Goal: Transaction & Acquisition: Register for event/course

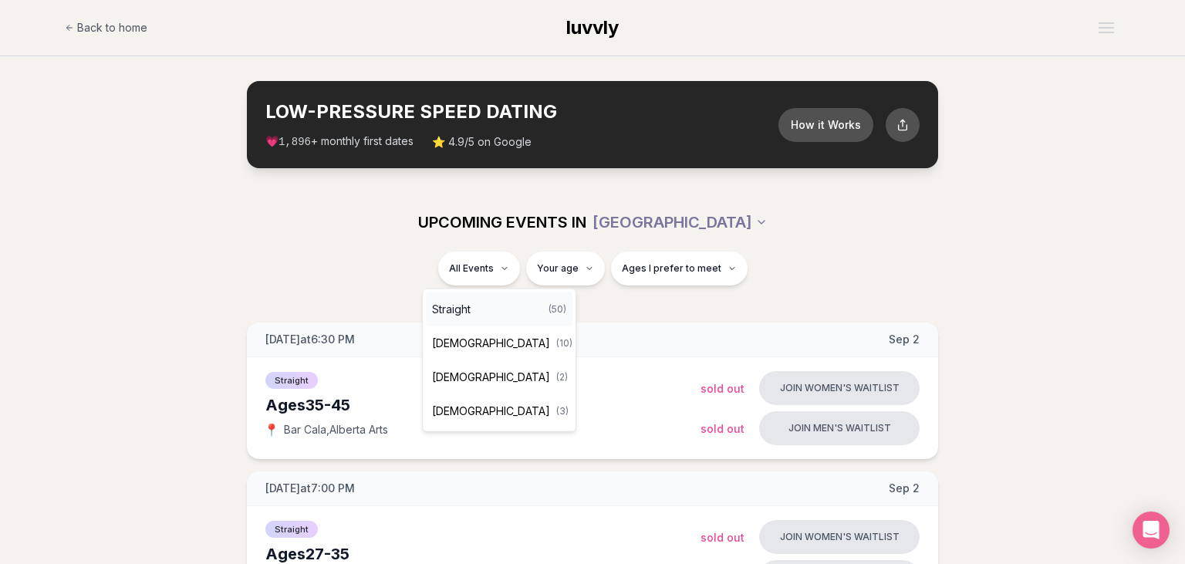
click at [471, 301] on div "Straight ( 50 )" at bounding box center [499, 309] width 147 height 34
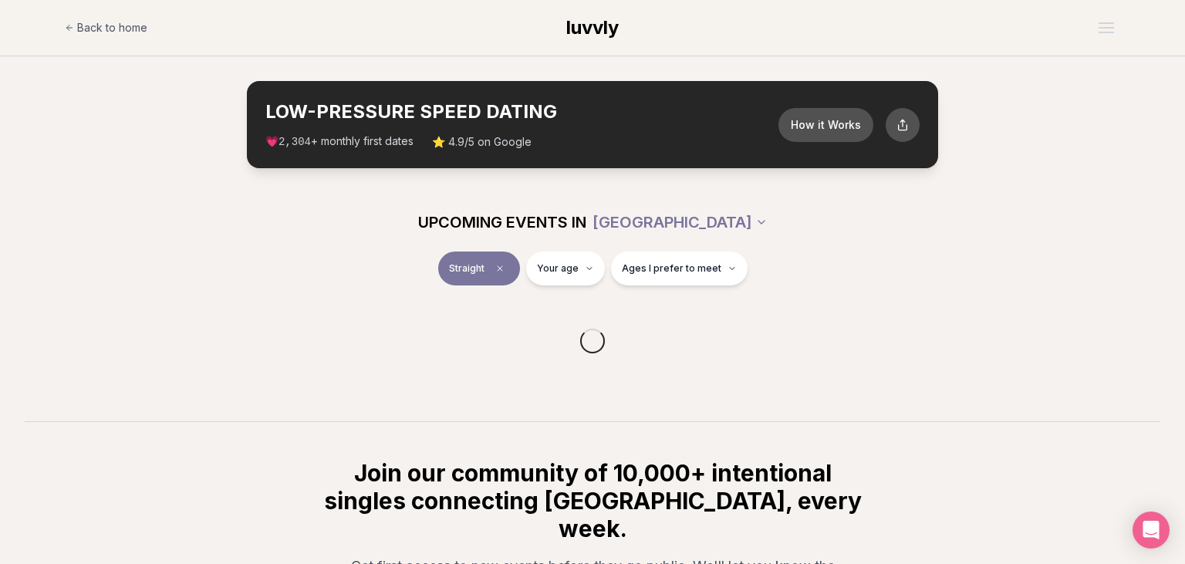
click at [552, 275] on html "Back to home luvvly LOW-PRESSURE SPEED DATING How it Works 💗 2,304 + monthly fi…" at bounding box center [592, 403] width 1185 height 807
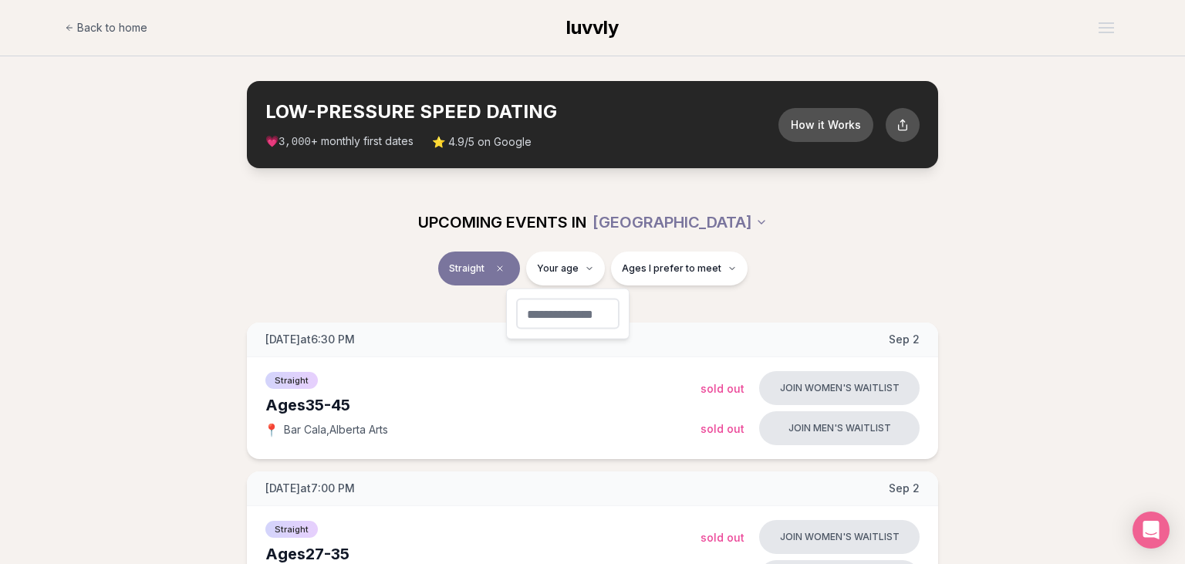
click at [548, 312] on input "number" at bounding box center [567, 314] width 103 height 31
type input "**"
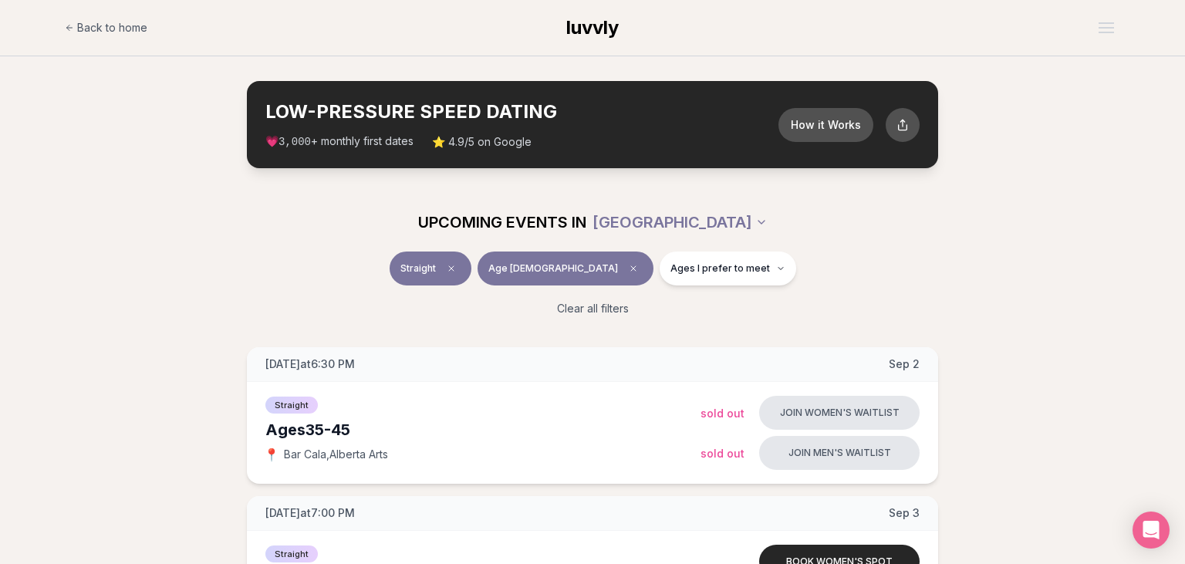
click at [995, 245] on div "UPCOMING EVENTS IN [GEOGRAPHIC_DATA]" at bounding box center [592, 222] width 889 height 59
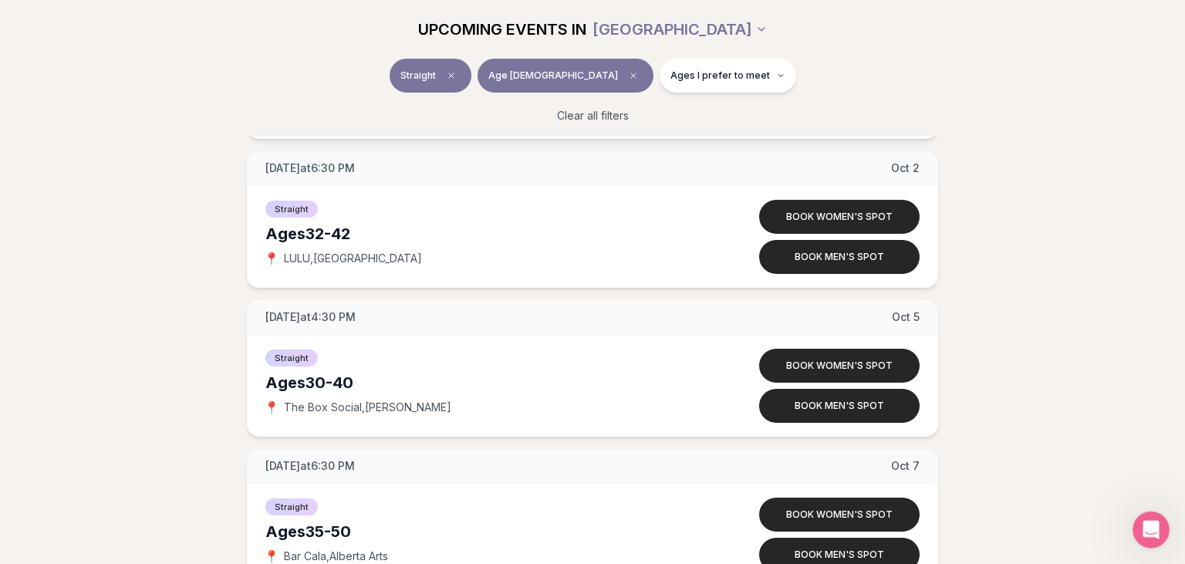
scroll to position [2688, 0]
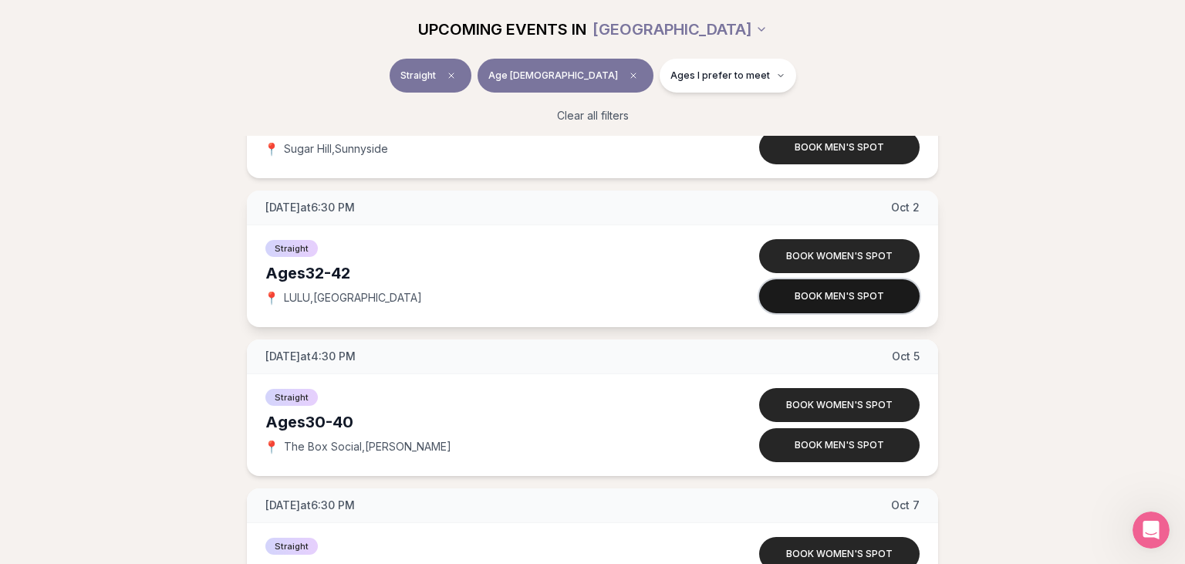
click at [869, 301] on button "Book men's spot" at bounding box center [839, 296] width 160 height 34
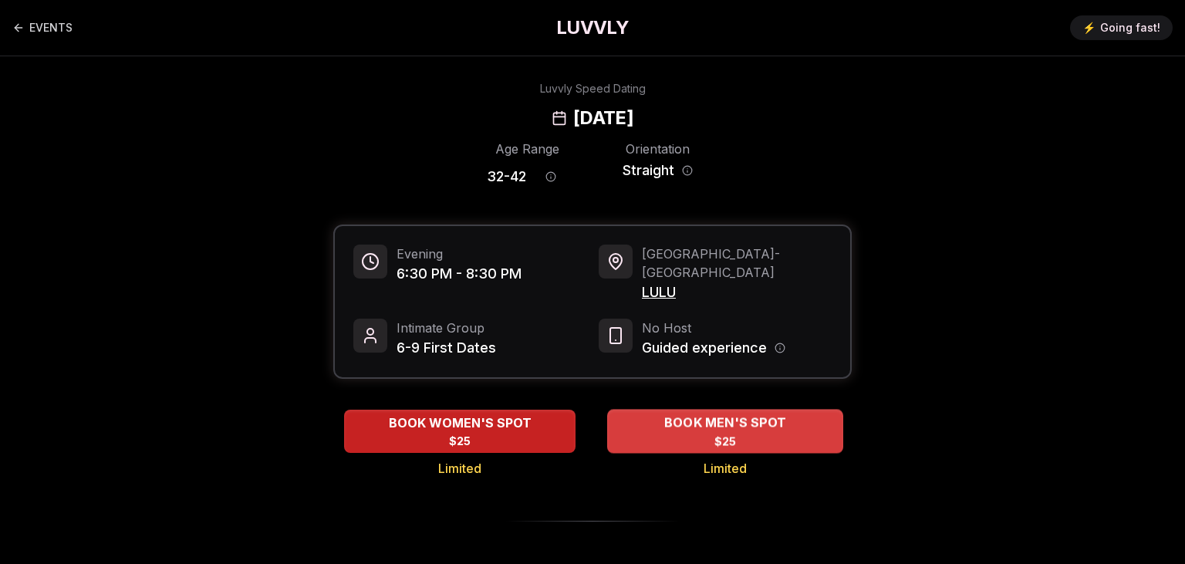
click at [758, 414] on div "BOOK MEN'S SPOT $25" at bounding box center [725, 431] width 236 height 42
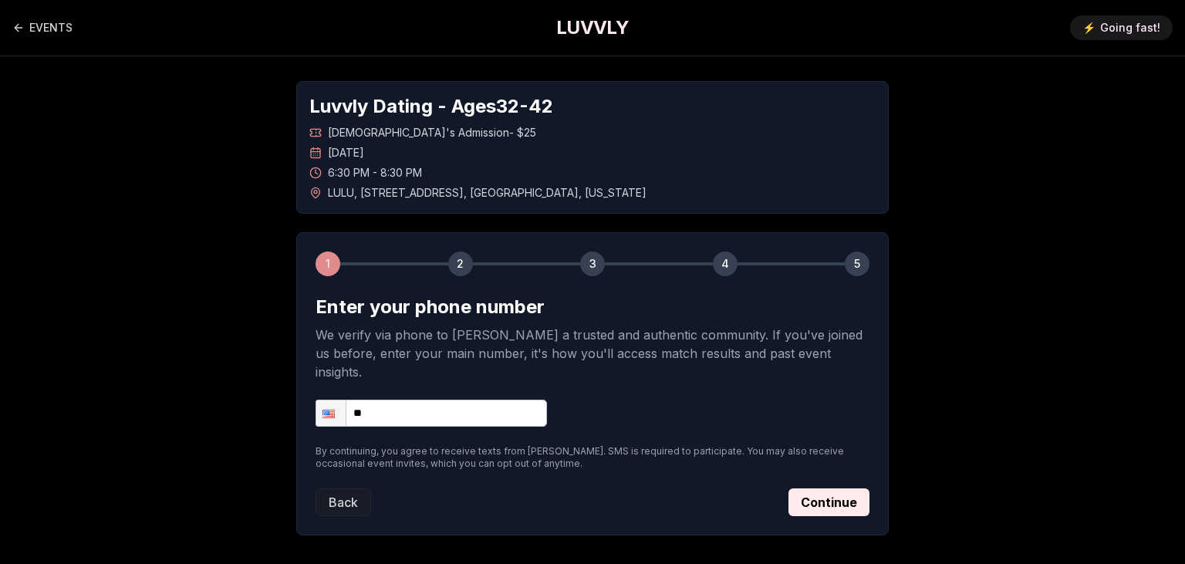
click at [516, 400] on input "**" at bounding box center [431, 413] width 231 height 27
type input "**********"
click at [989, 380] on div "**********" at bounding box center [592, 308] width 1080 height 504
click at [839, 488] on button "Continue" at bounding box center [828, 502] width 81 height 28
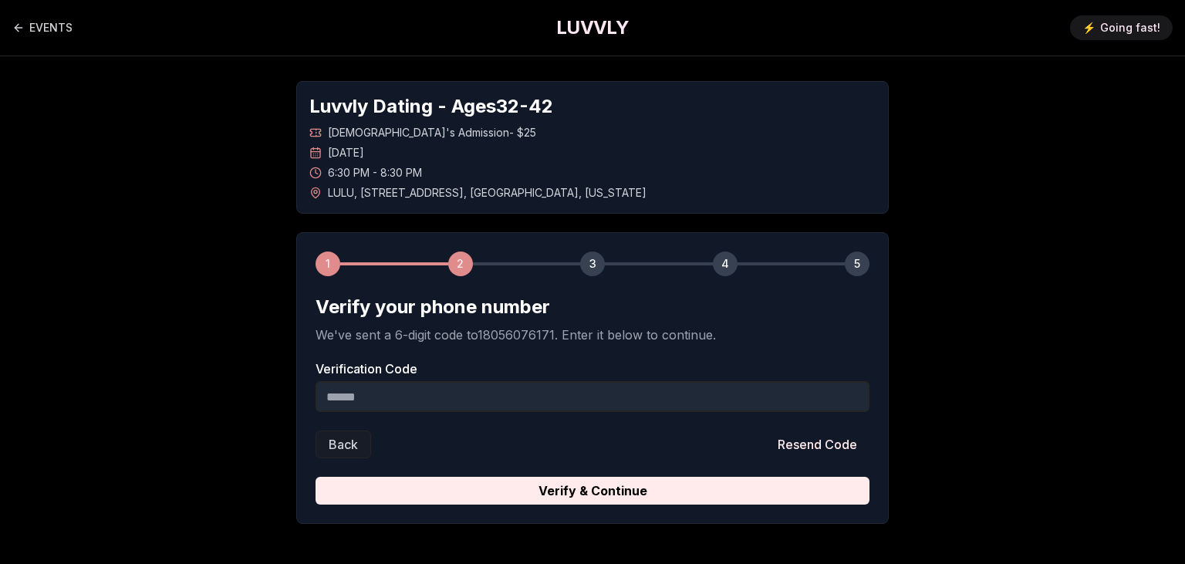
click at [545, 393] on input "Verification Code" at bounding box center [593, 396] width 554 height 31
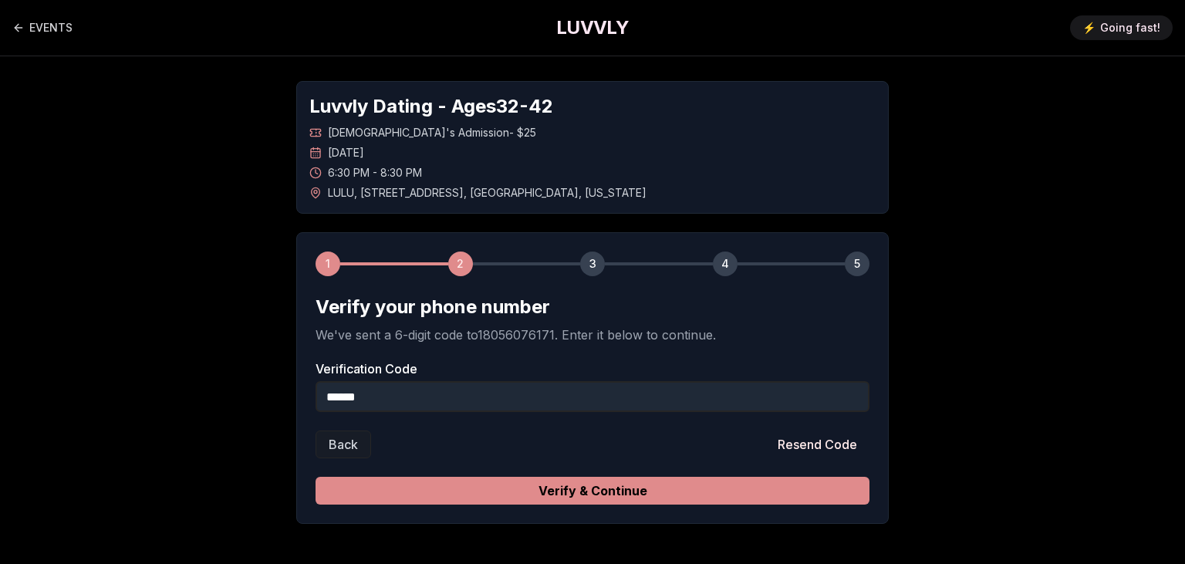
type input "******"
click at [699, 492] on button "Verify & Continue" at bounding box center [593, 491] width 554 height 28
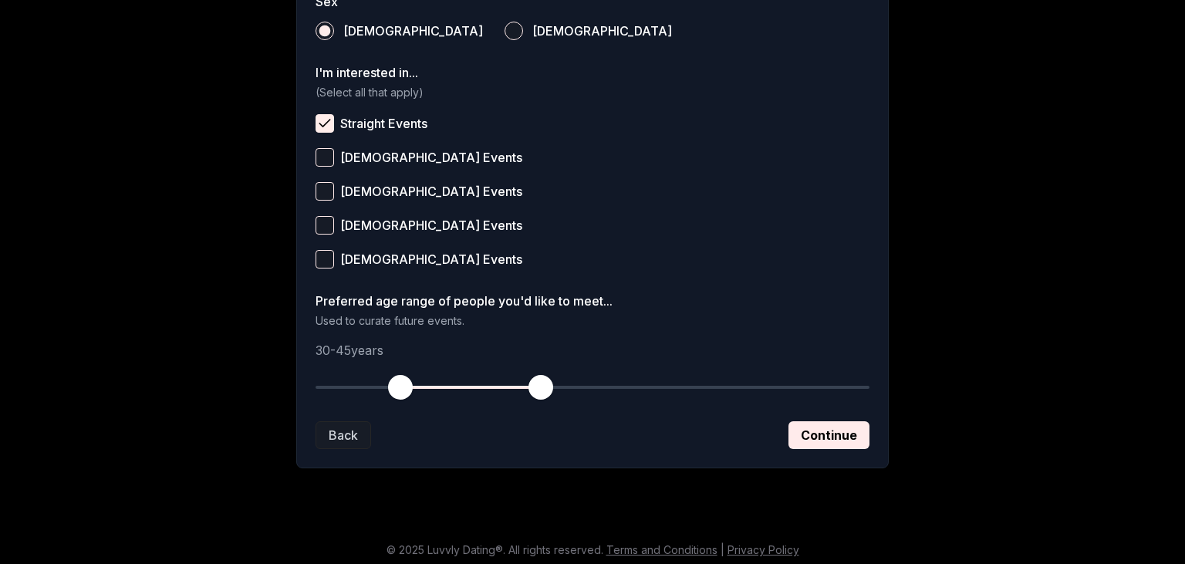
scroll to position [598, 0]
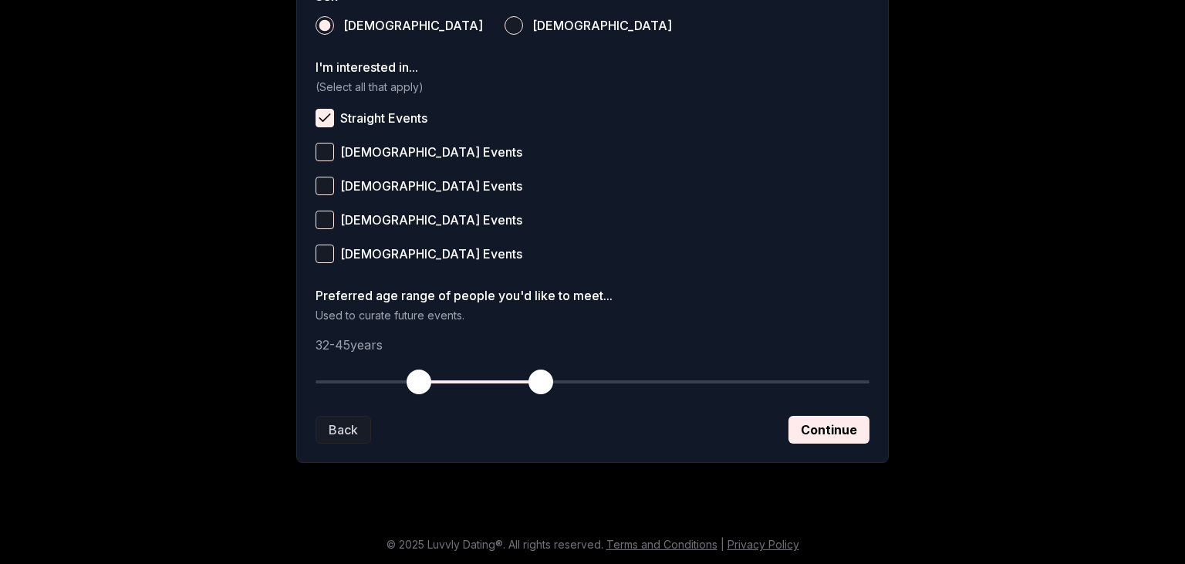
drag, startPoint x: 398, startPoint y: 381, endPoint x: 415, endPoint y: 383, distance: 17.1
click at [415, 383] on span "button" at bounding box center [419, 382] width 25 height 25
drag, startPoint x: 423, startPoint y: 382, endPoint x: 403, endPoint y: 383, distance: 19.3
click at [403, 383] on span "button" at bounding box center [400, 382] width 25 height 25
click at [823, 422] on button "Continue" at bounding box center [828, 430] width 81 height 28
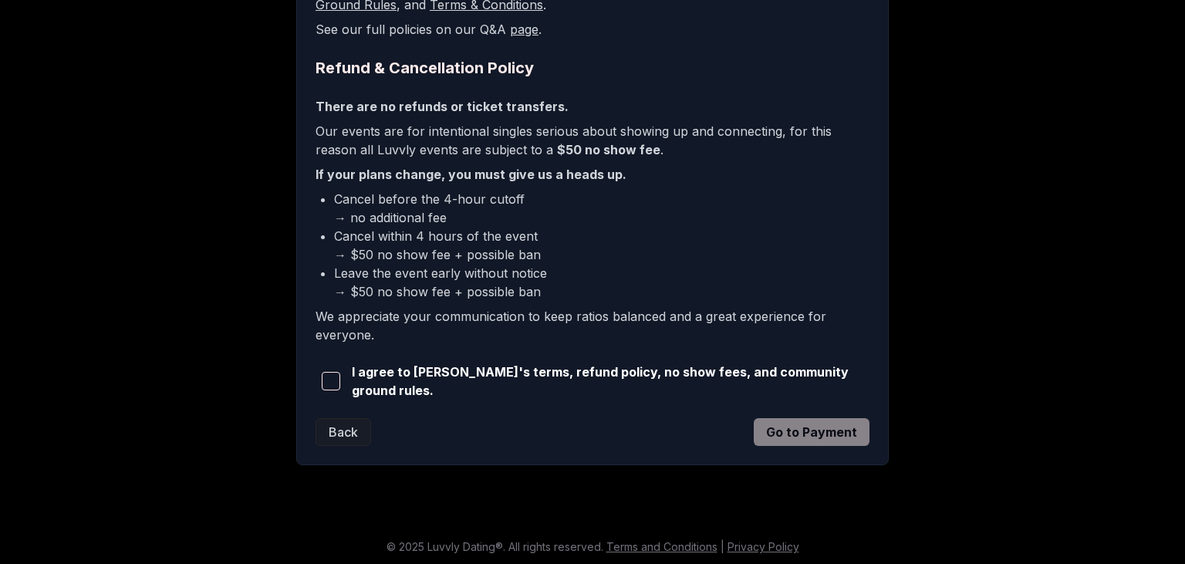
scroll to position [267, 0]
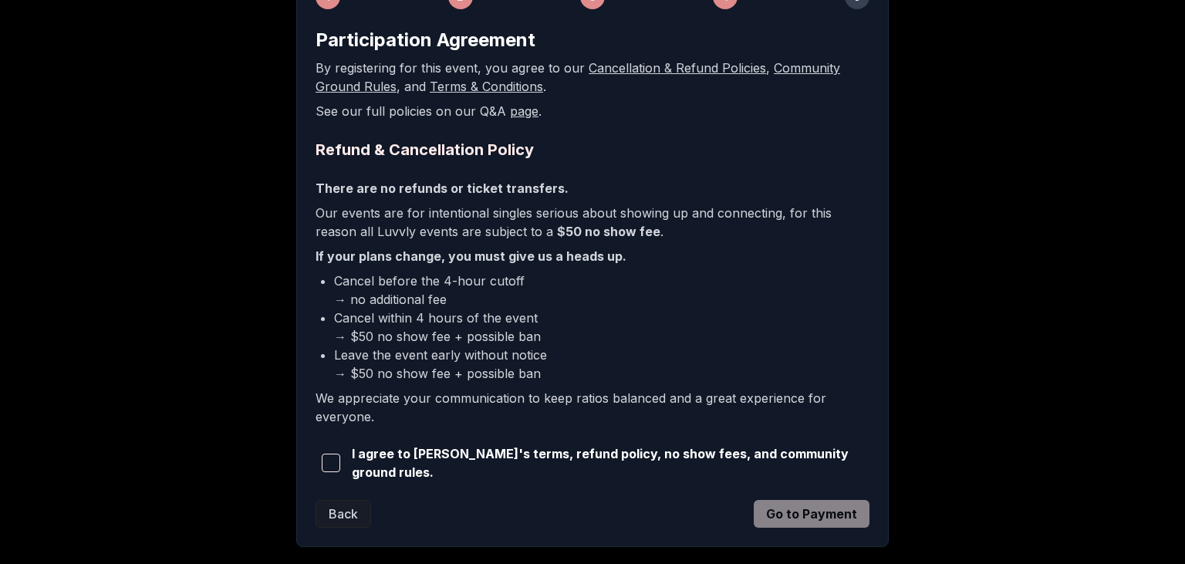
click at [336, 464] on span "button" at bounding box center [331, 463] width 19 height 19
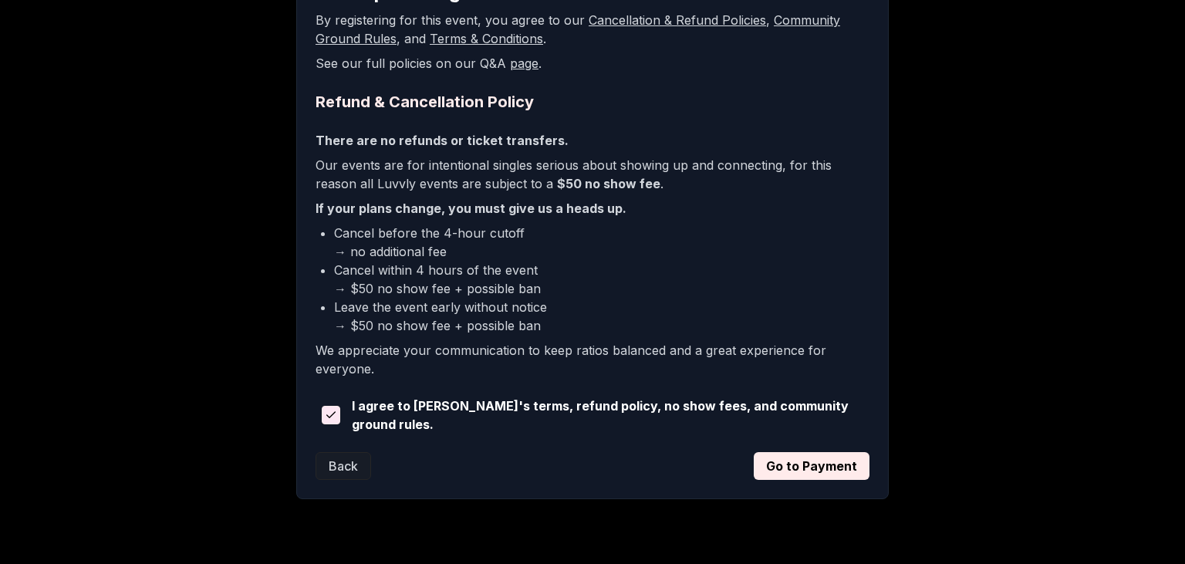
scroll to position [349, 0]
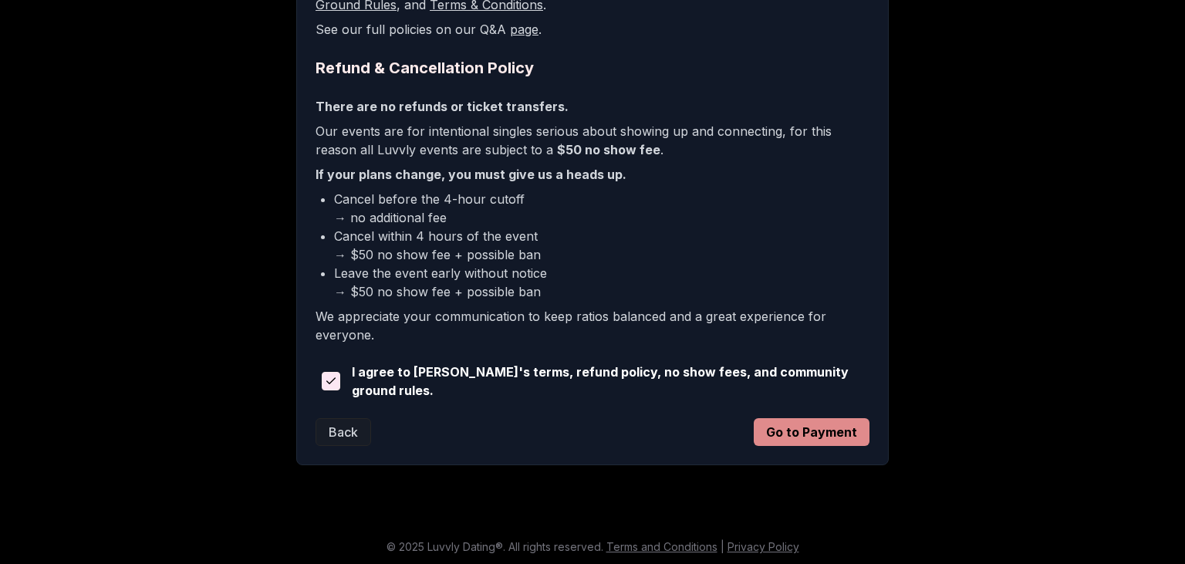
click at [812, 429] on button "Go to Payment" at bounding box center [812, 432] width 116 height 28
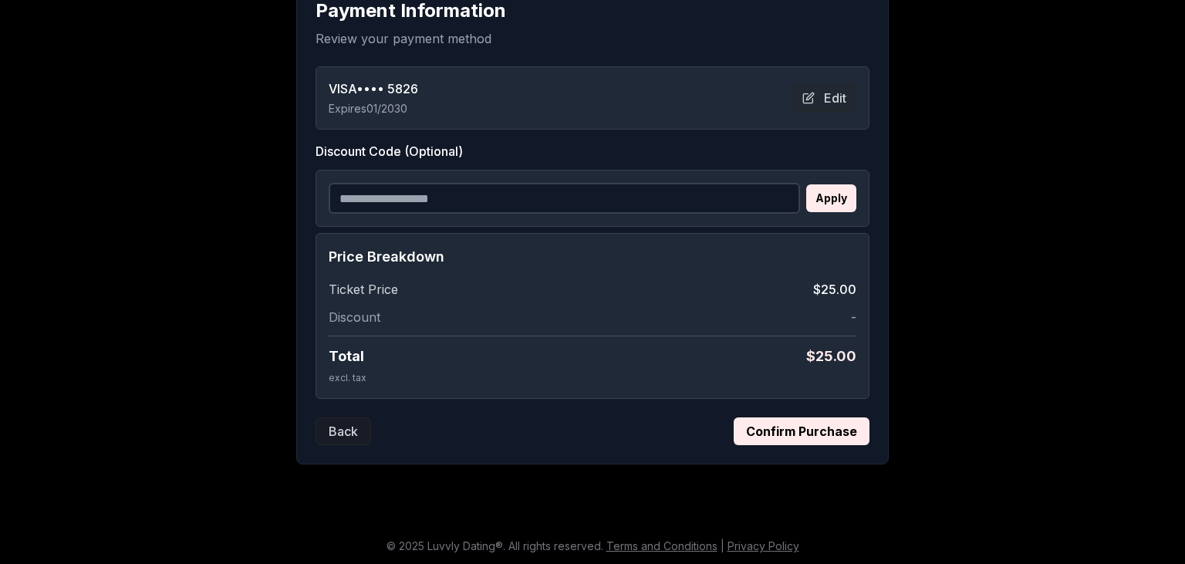
click at [811, 429] on button "Confirm Purchase" at bounding box center [802, 431] width 136 height 28
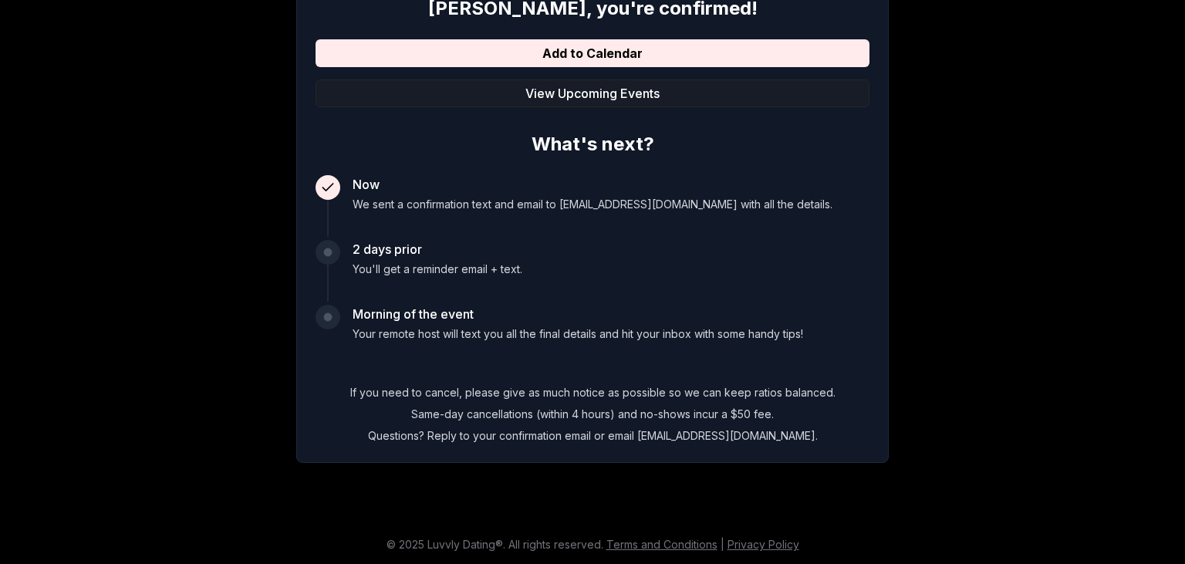
scroll to position [52, 0]
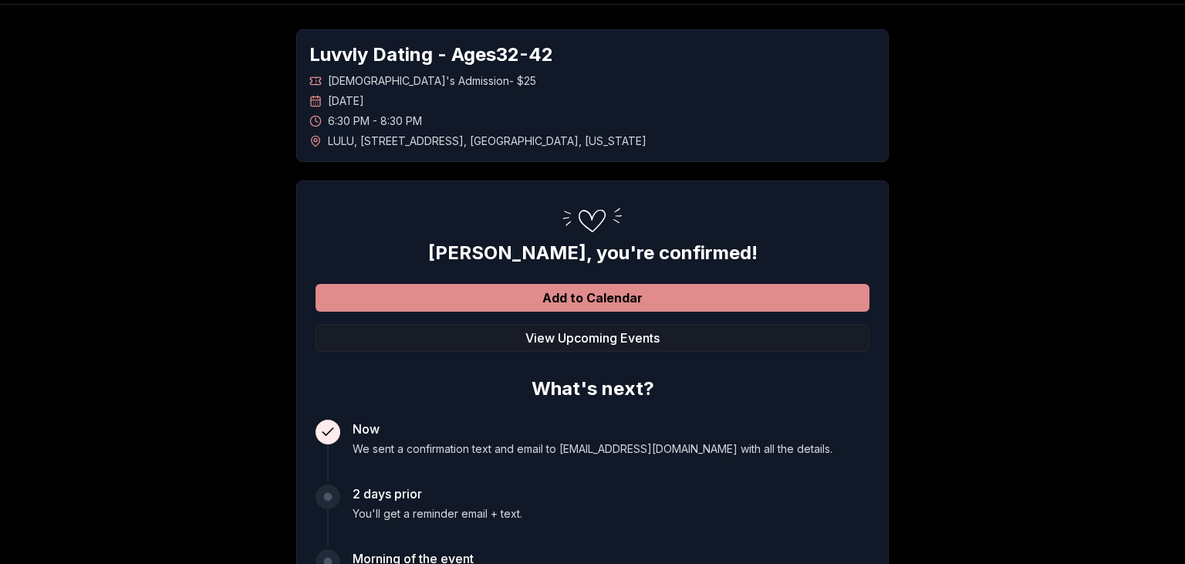
click at [637, 289] on button "Add to Calendar" at bounding box center [593, 298] width 554 height 28
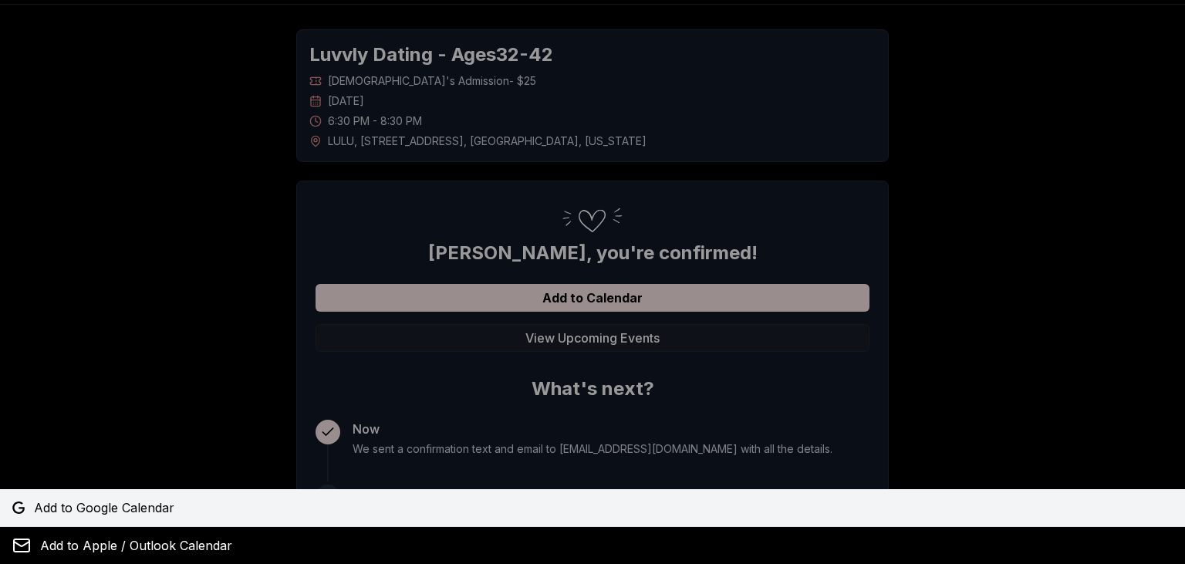
click at [140, 501] on span "Add to Google Calendar" at bounding box center [104, 507] width 140 height 19
